Goal: Transaction & Acquisition: Purchase product/service

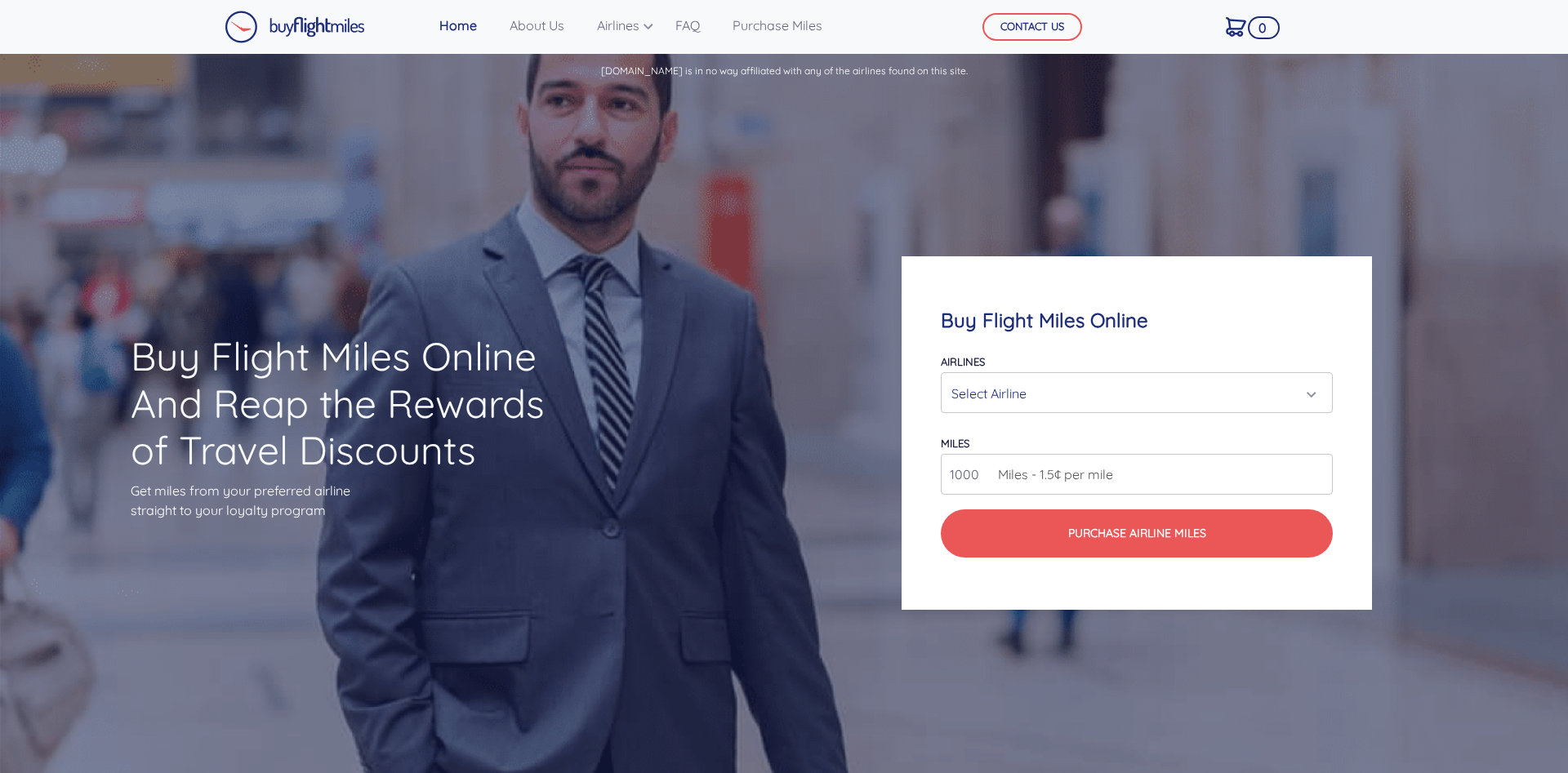
click at [1325, 400] on div "Select Airline" at bounding box center [1136, 392] width 390 height 39
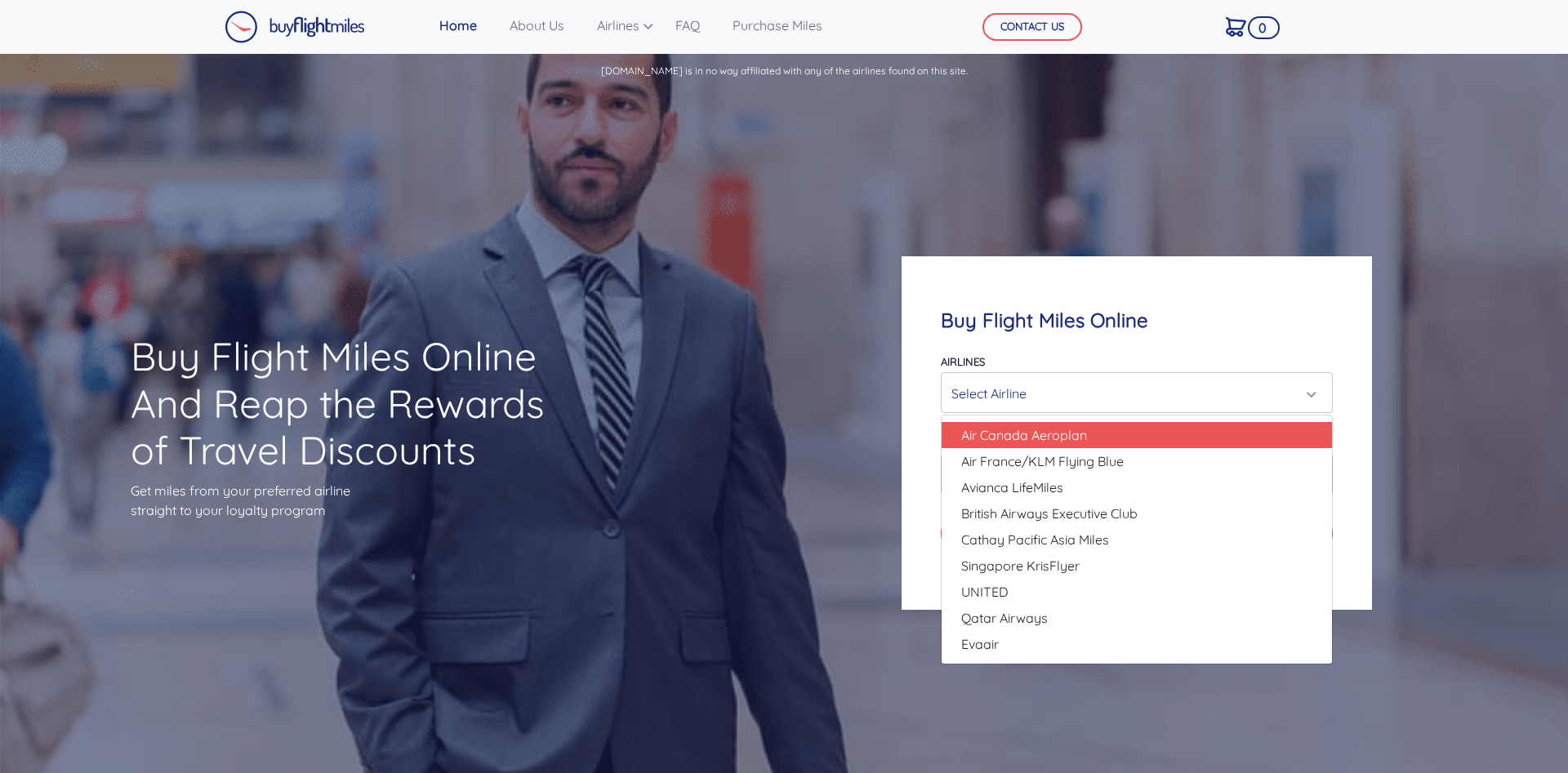
click at [1083, 431] on span "Air Canada Aeroplan" at bounding box center [1024, 435] width 126 height 20
select select "Air Canada Aeroplan"
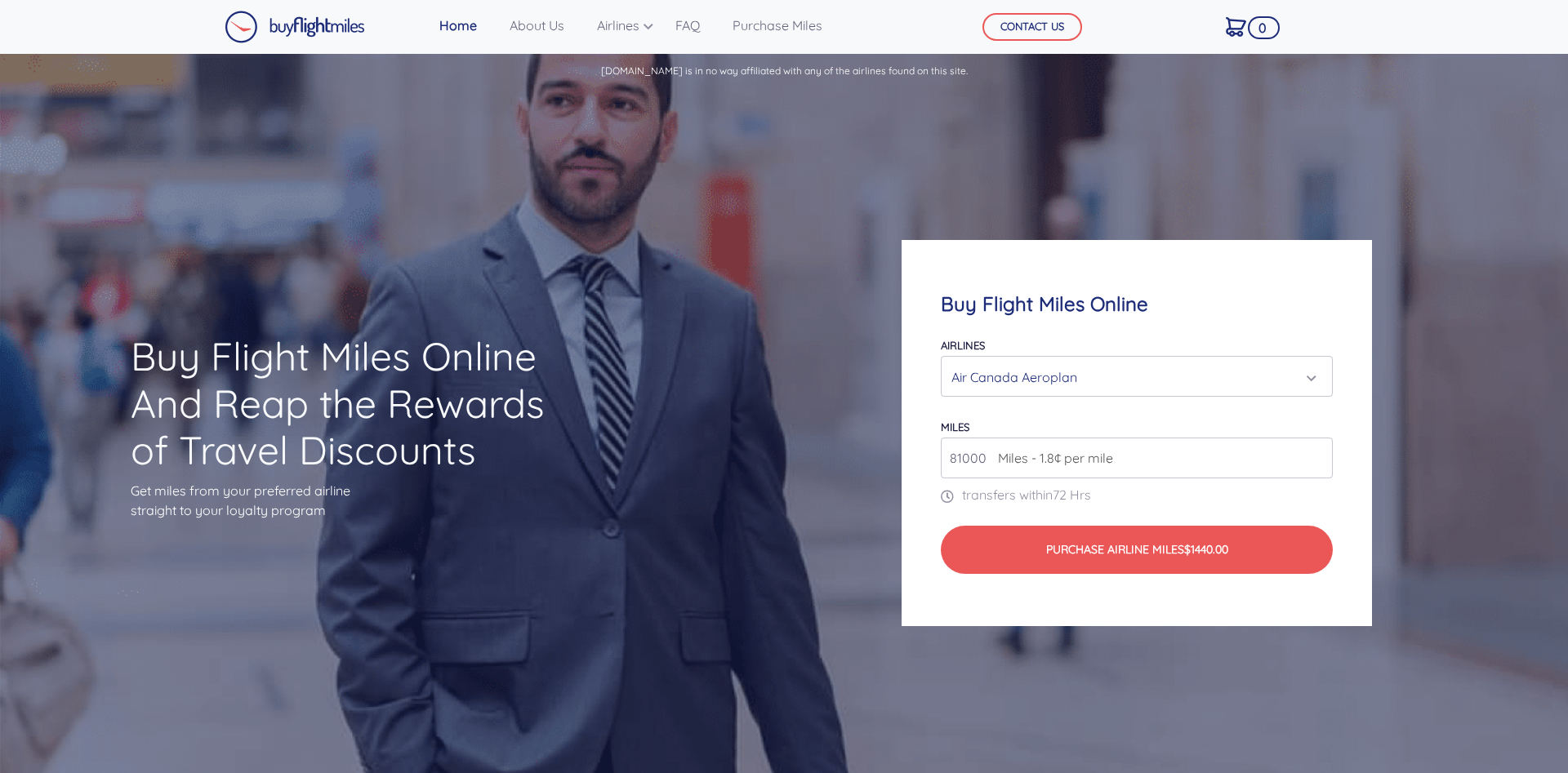
click at [1314, 454] on input "81000" at bounding box center [1136, 457] width 392 height 41
click at [1314, 454] on input "82000" at bounding box center [1136, 457] width 392 height 41
click at [1314, 454] on input "83000" at bounding box center [1136, 457] width 392 height 41
click at [1314, 454] on input "84000" at bounding box center [1136, 457] width 392 height 41
click at [1314, 454] on input "85000" at bounding box center [1136, 457] width 392 height 41
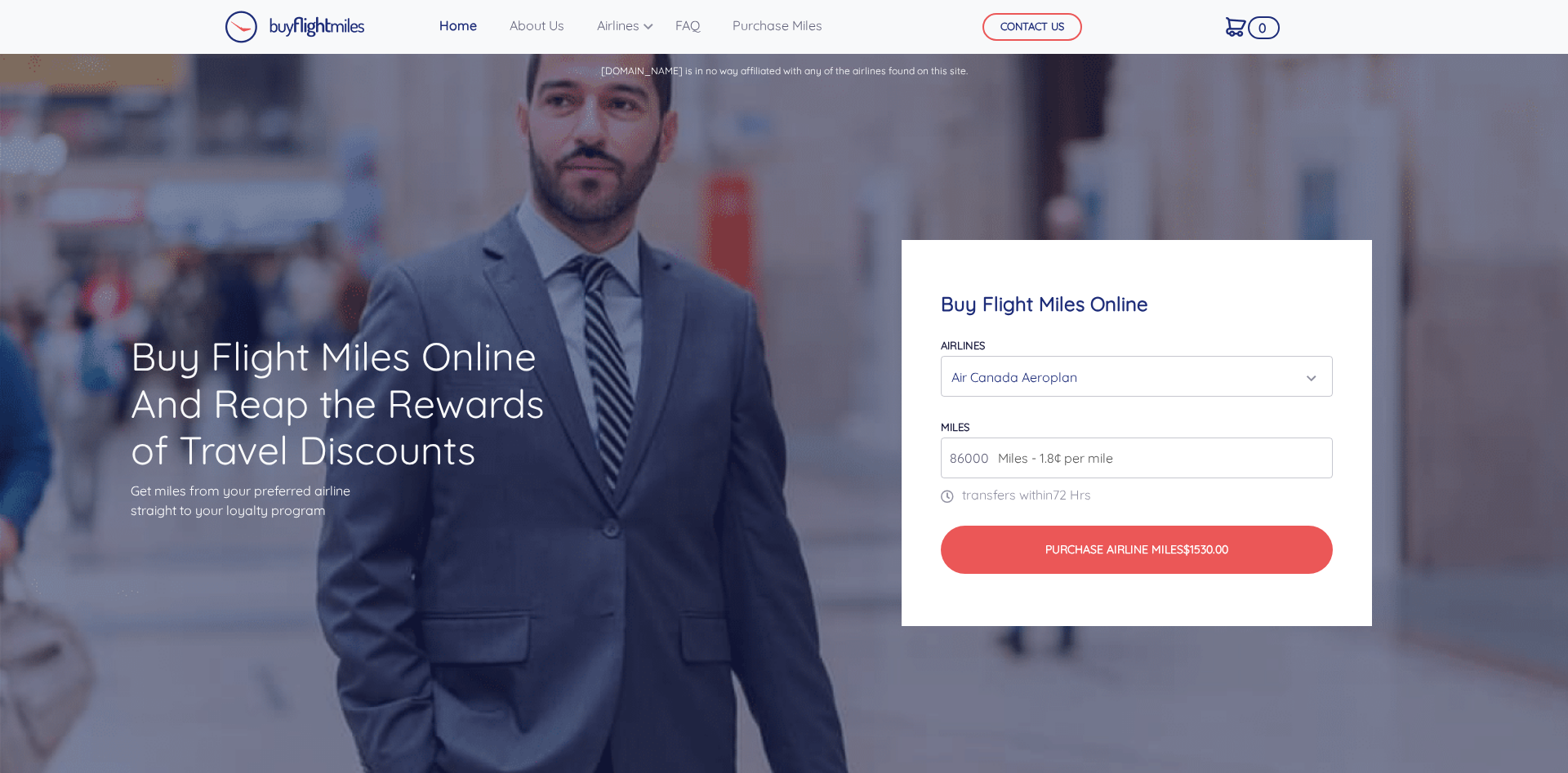
click at [1314, 454] on input "86000" at bounding box center [1136, 457] width 392 height 41
click at [1314, 454] on input "87000" at bounding box center [1136, 457] width 392 height 41
click at [1314, 454] on input "88000" at bounding box center [1136, 457] width 392 height 41
click at [1314, 454] on input "89000" at bounding box center [1136, 457] width 392 height 41
click at [1314, 454] on input "90000" at bounding box center [1136, 457] width 392 height 41
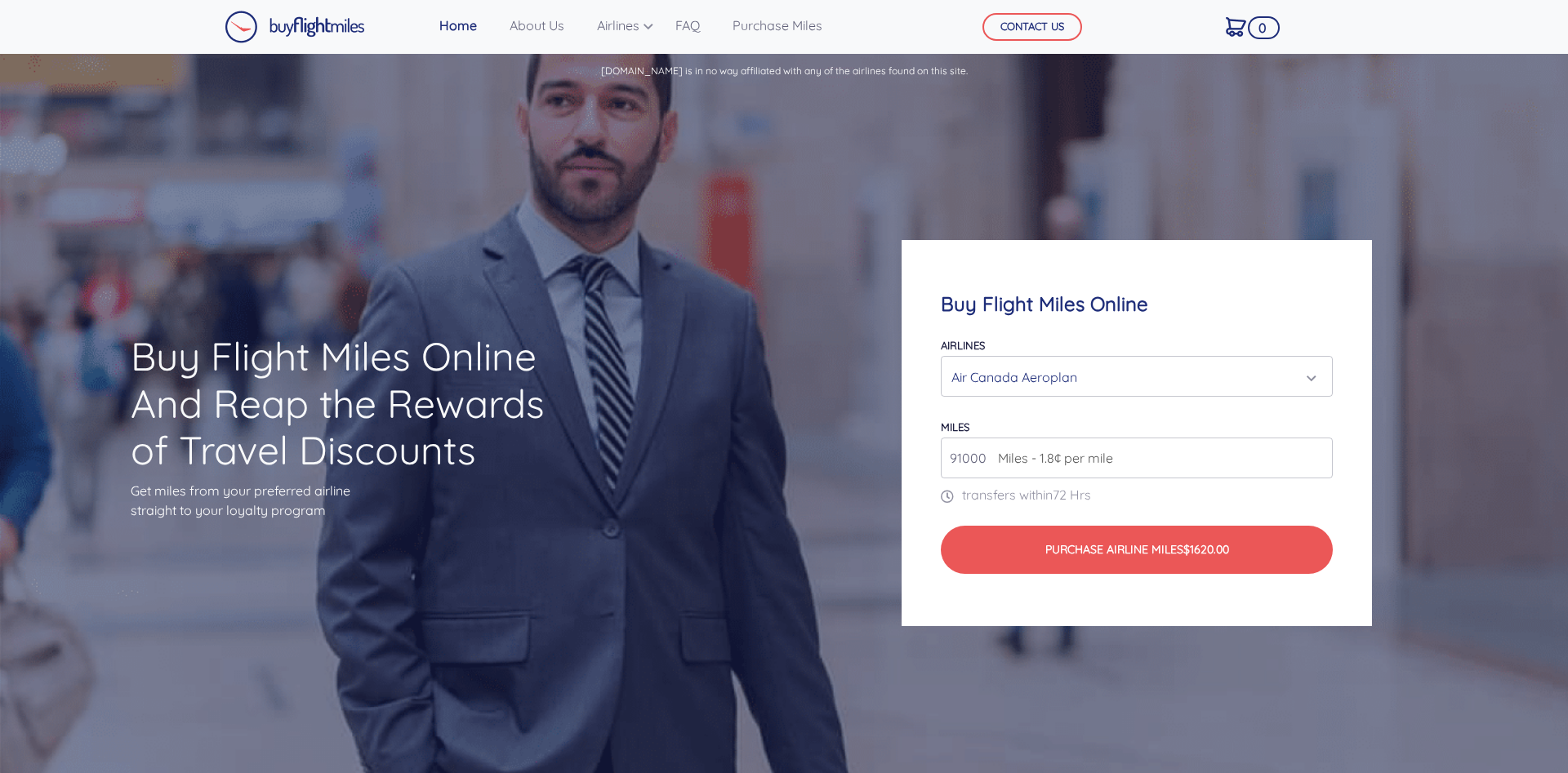
click at [1314, 454] on input "91000" at bounding box center [1136, 457] width 392 height 41
click at [1314, 454] on input "92000" at bounding box center [1136, 457] width 392 height 41
click at [1314, 454] on input "93000" at bounding box center [1136, 457] width 392 height 41
click at [1314, 454] on input "94000" at bounding box center [1136, 457] width 392 height 41
click at [1314, 454] on input "95000" at bounding box center [1136, 457] width 392 height 41
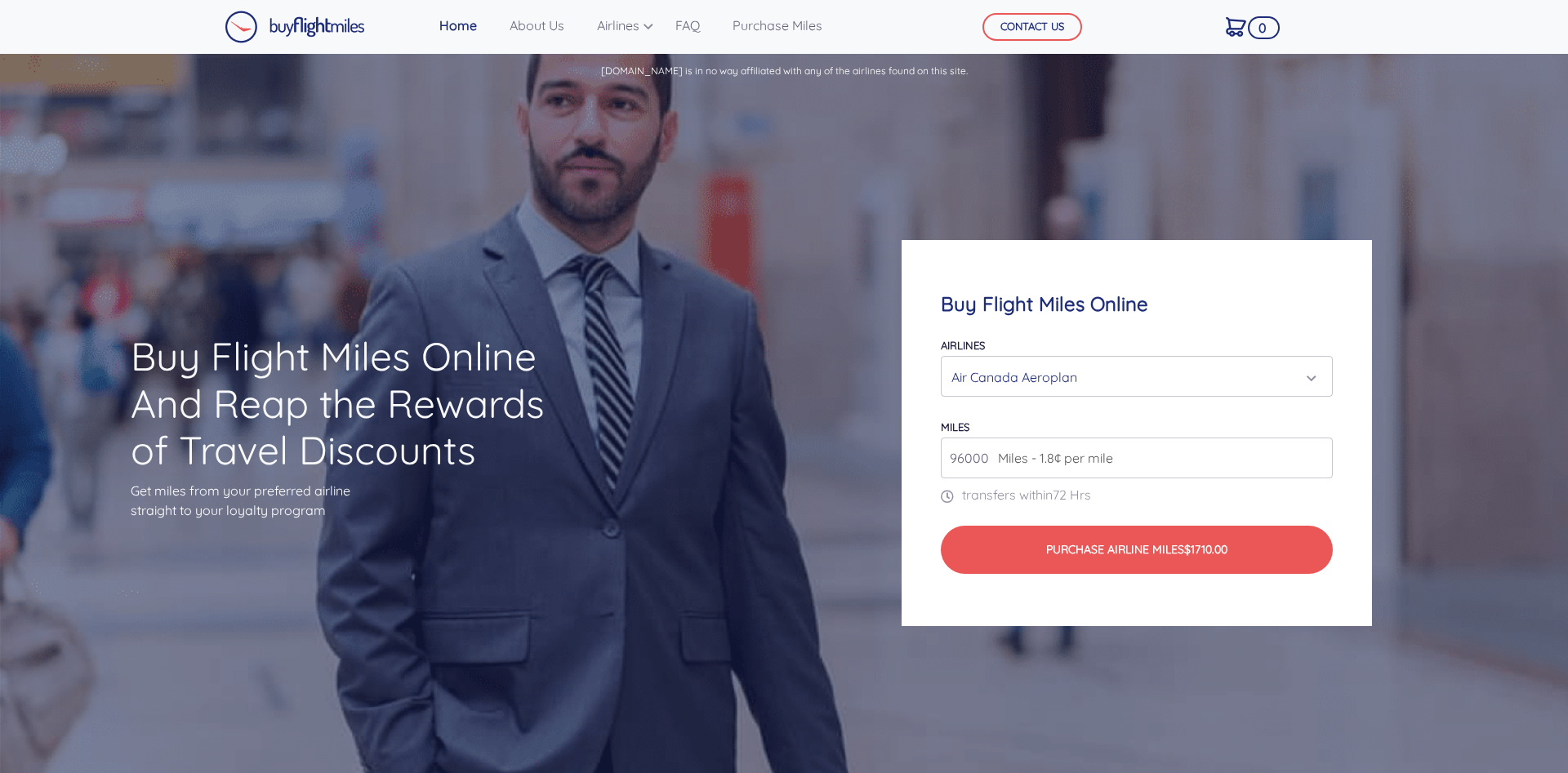
click at [1314, 454] on input "96000" at bounding box center [1136, 457] width 392 height 41
click at [1314, 454] on input "97000" at bounding box center [1136, 457] width 392 height 41
click at [1314, 454] on input "98000" at bounding box center [1136, 457] width 392 height 41
click at [1314, 454] on input "99000" at bounding box center [1136, 457] width 392 height 41
type input "100000"
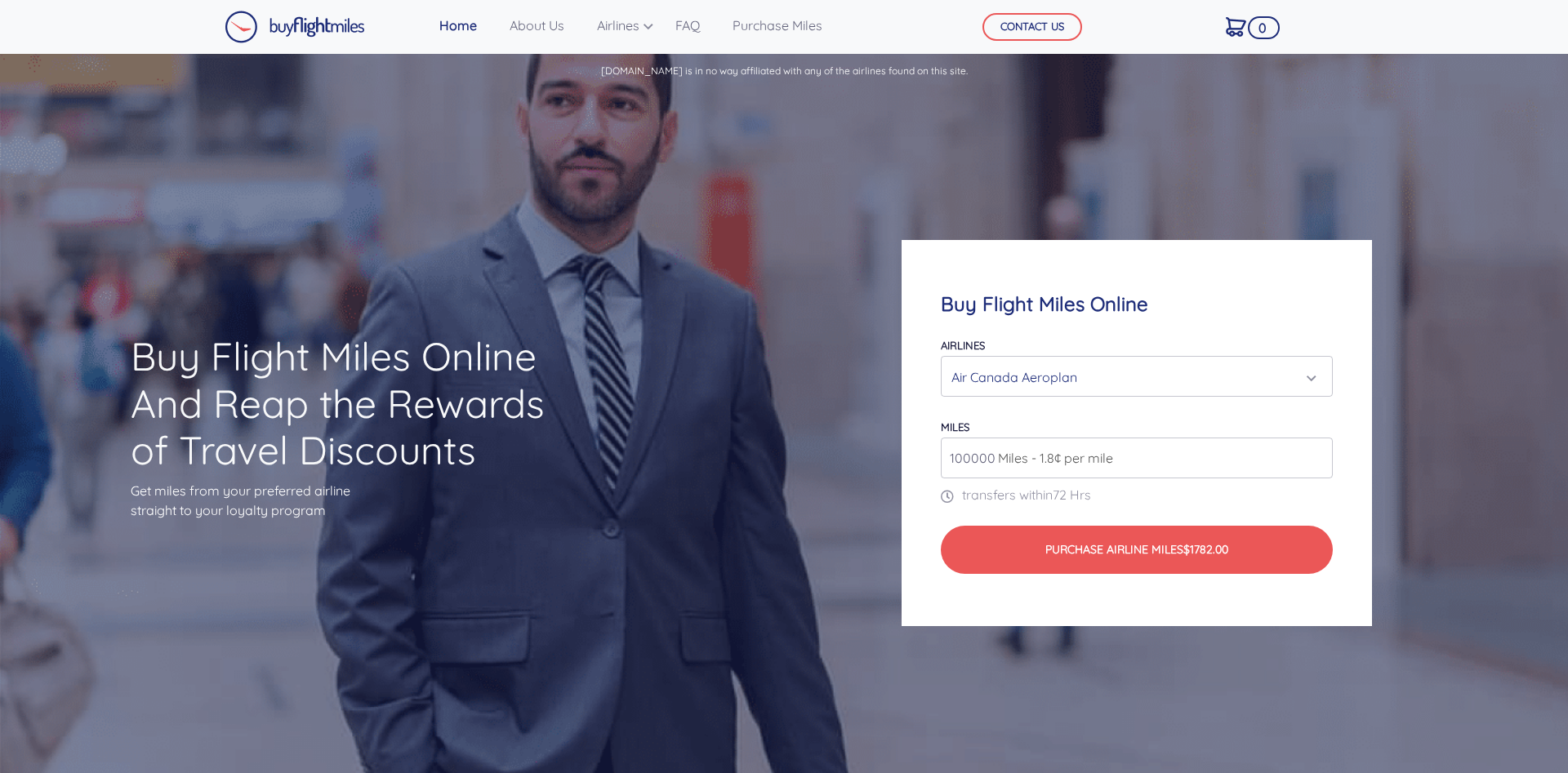
click at [1314, 454] on input "100000" at bounding box center [1136, 457] width 392 height 41
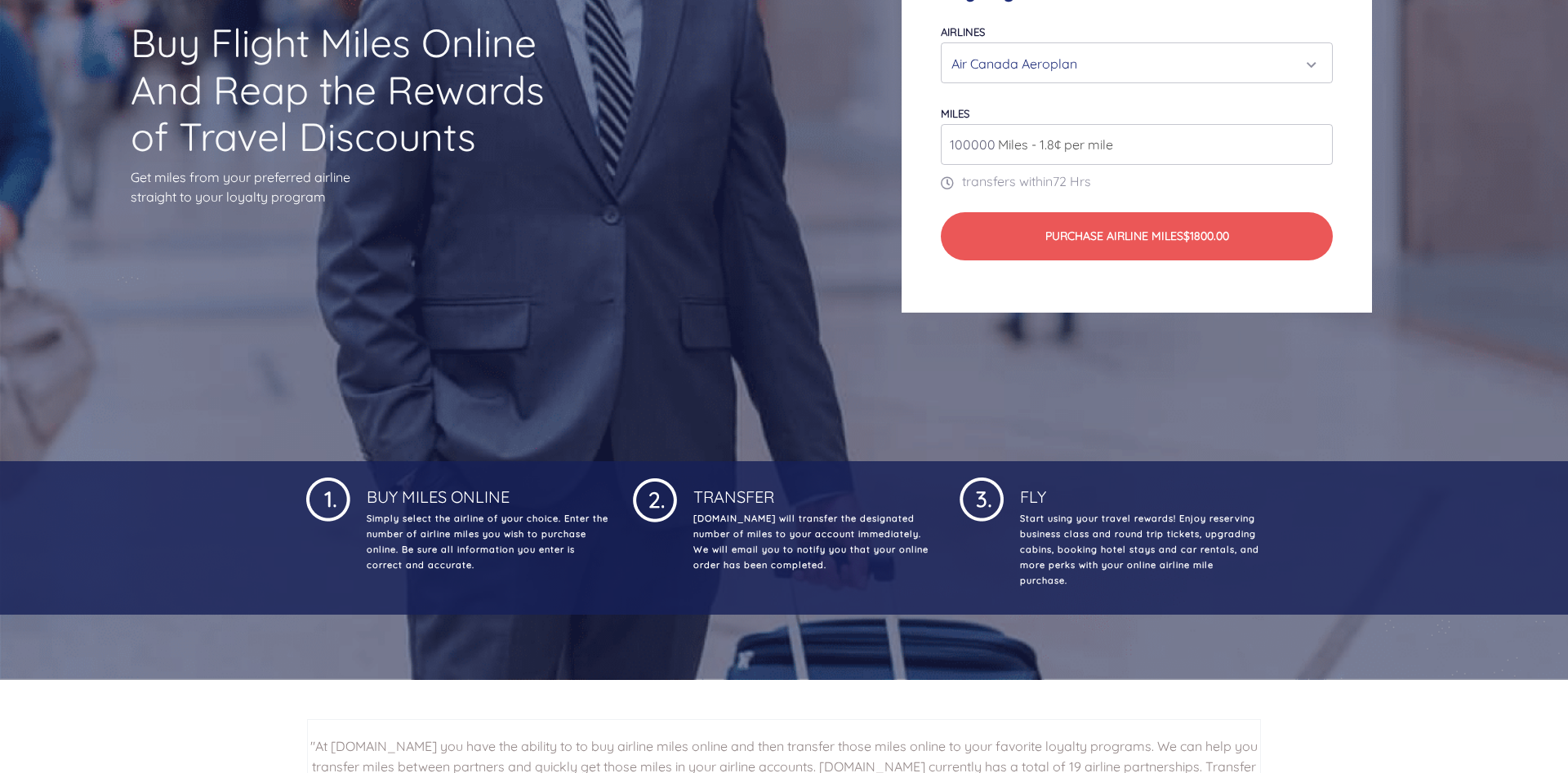
scroll to position [166, 0]
